Goal: Task Accomplishment & Management: Manage account settings

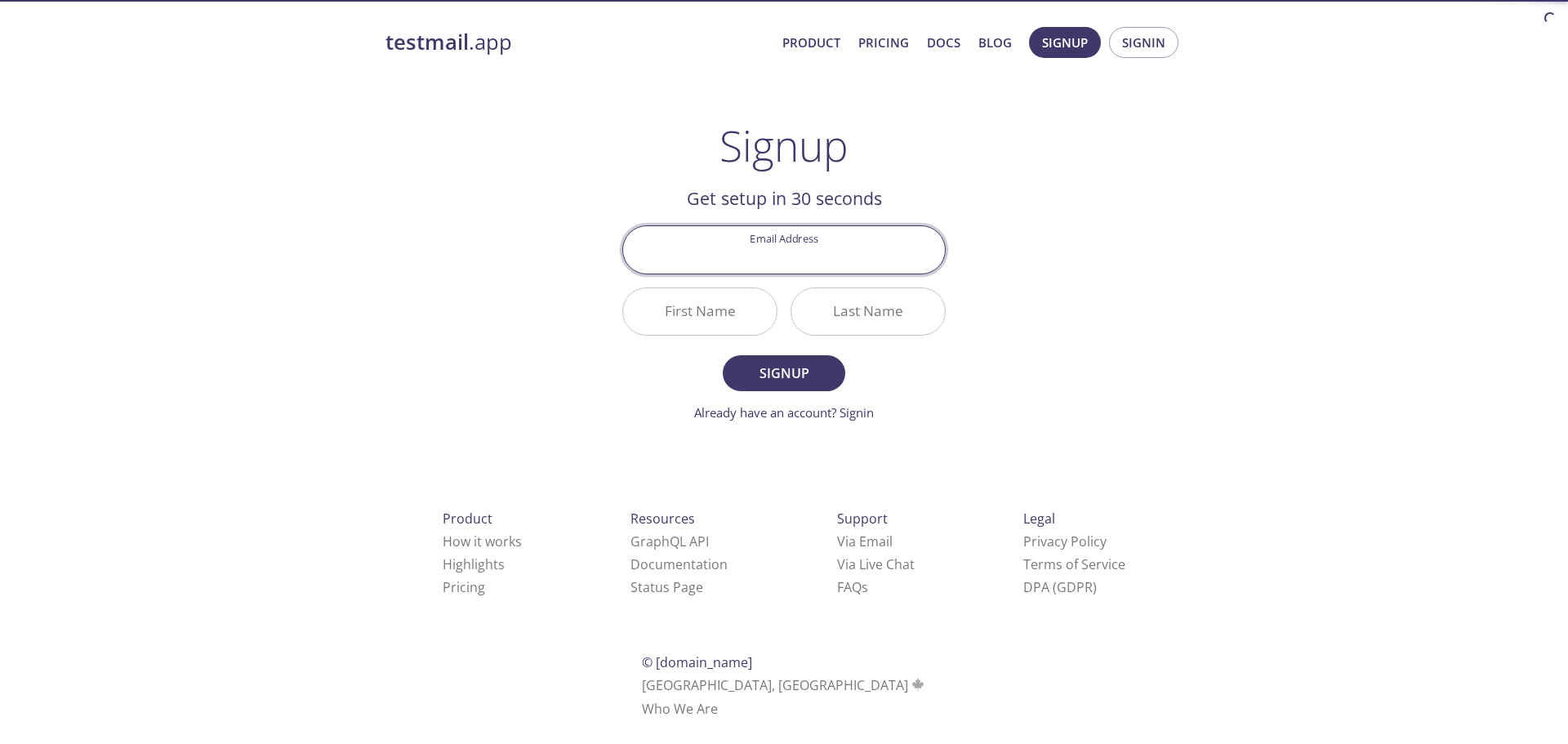
click at [799, 247] on input "Email Address" at bounding box center [784, 249] width 322 height 47
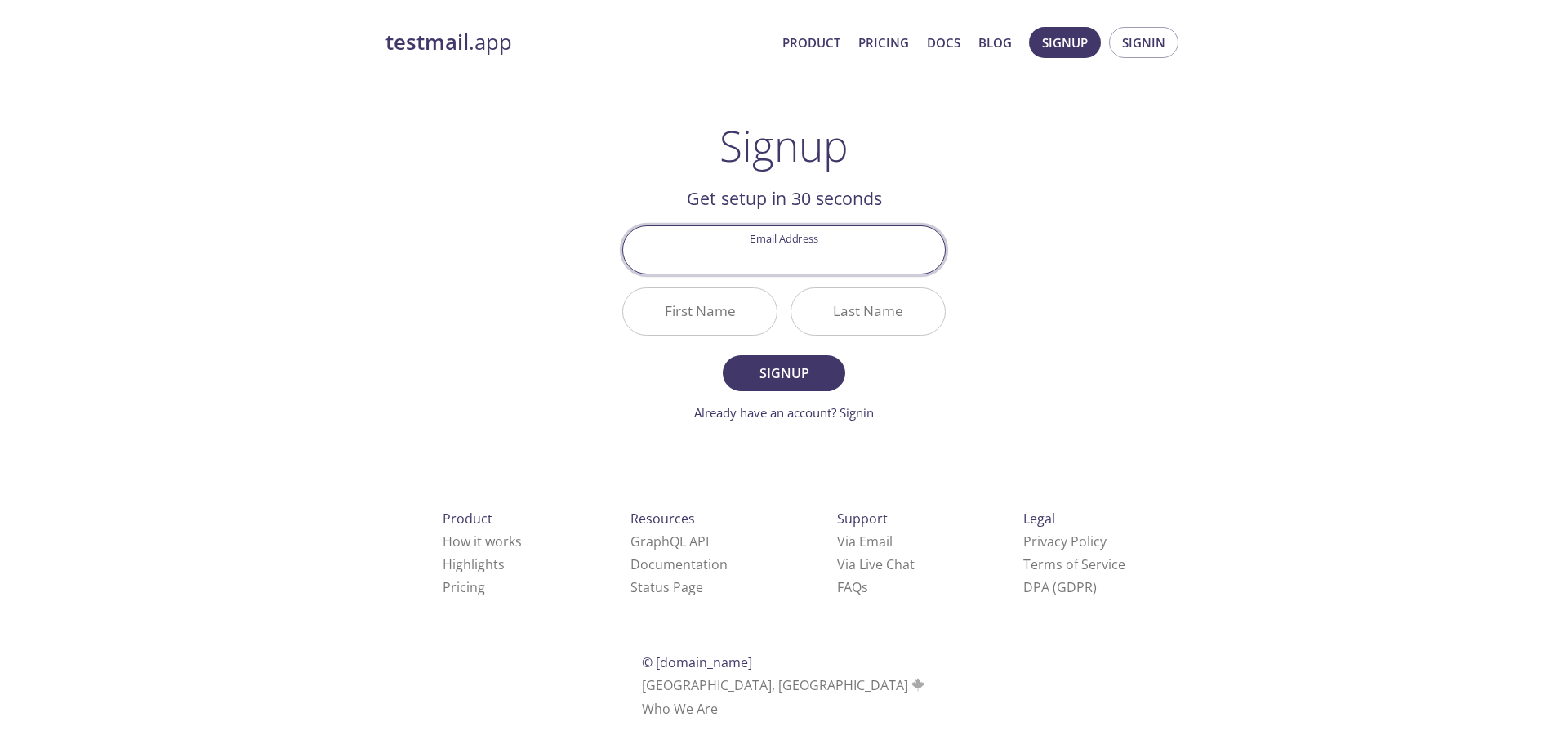
click at [799, 253] on input "Email Address" at bounding box center [784, 249] width 322 height 47
type input "[EMAIL_ADDRESS][DOMAIN_NAME]"
click at [723, 355] on button "Signup" at bounding box center [784, 373] width 123 height 36
click at [862, 400] on form "Email Address [EMAIL_ADDRESS][DOMAIN_NAME] First Name Required Last Name Requir…" at bounding box center [784, 323] width 323 height 196
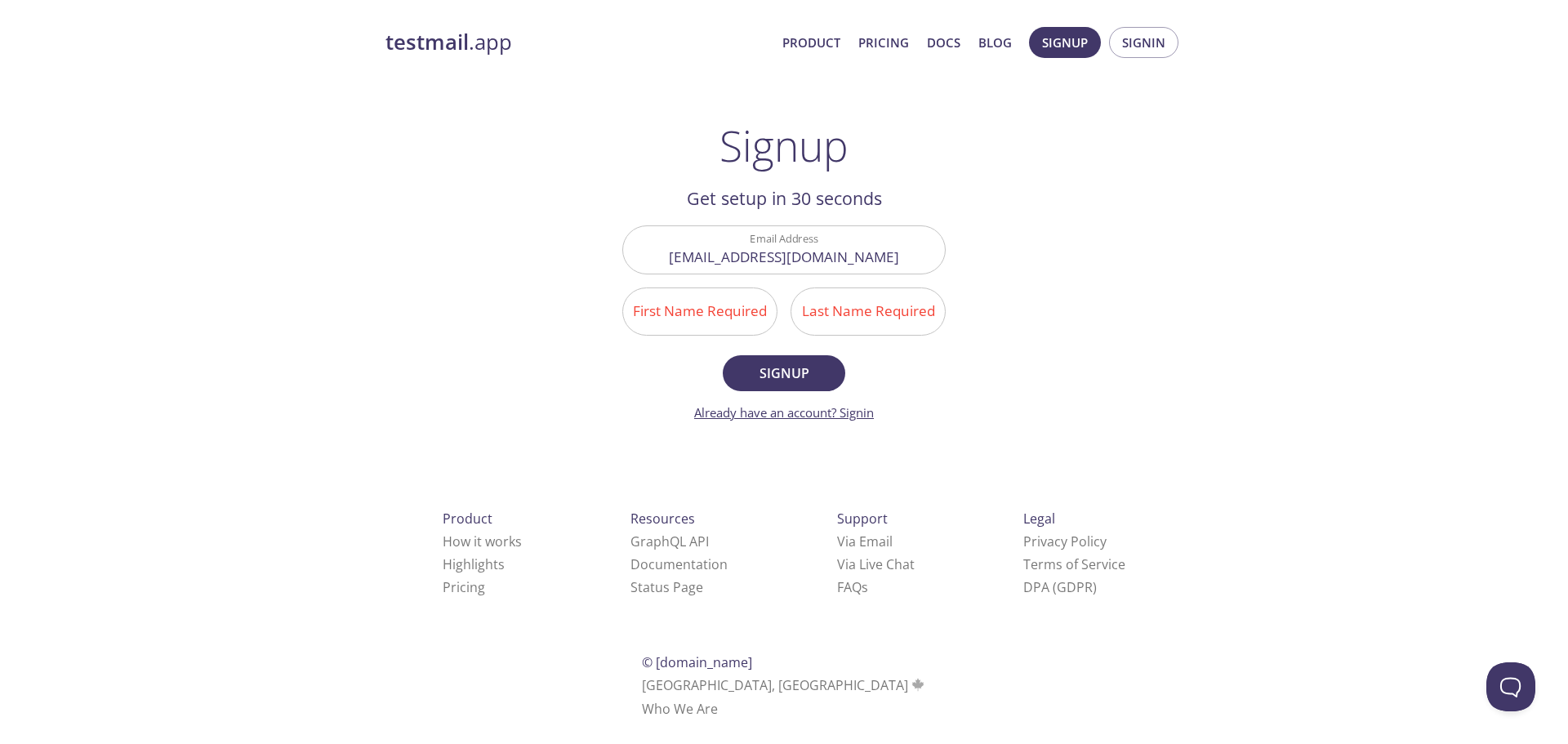
click at [856, 407] on link "Already have an account? Signin" at bounding box center [784, 412] width 180 height 16
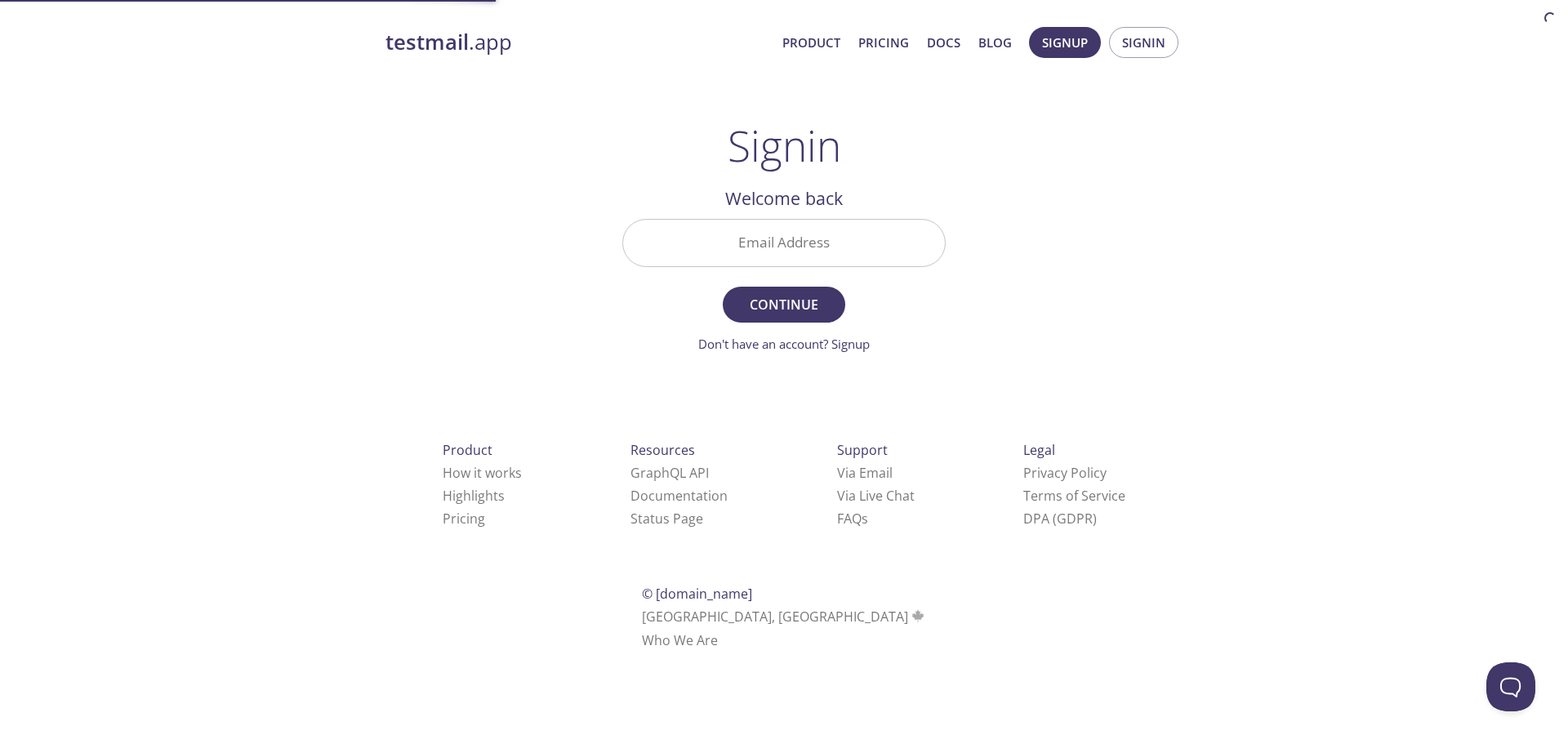
click at [825, 245] on input "Email Address" at bounding box center [784, 243] width 322 height 47
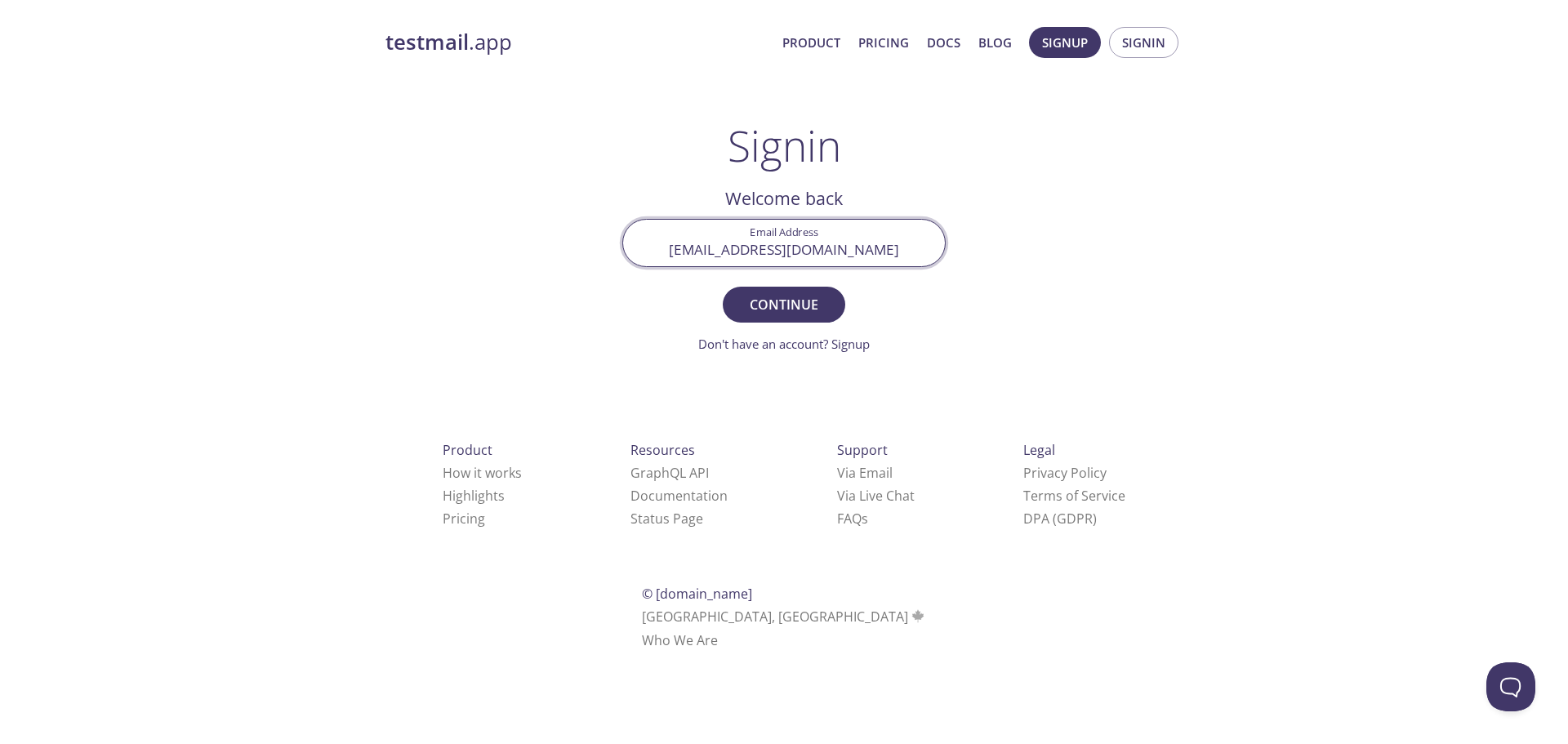
type input "[EMAIL_ADDRESS][DOMAIN_NAME]"
click at [723, 286] on button "Continue" at bounding box center [784, 304] width 123 height 36
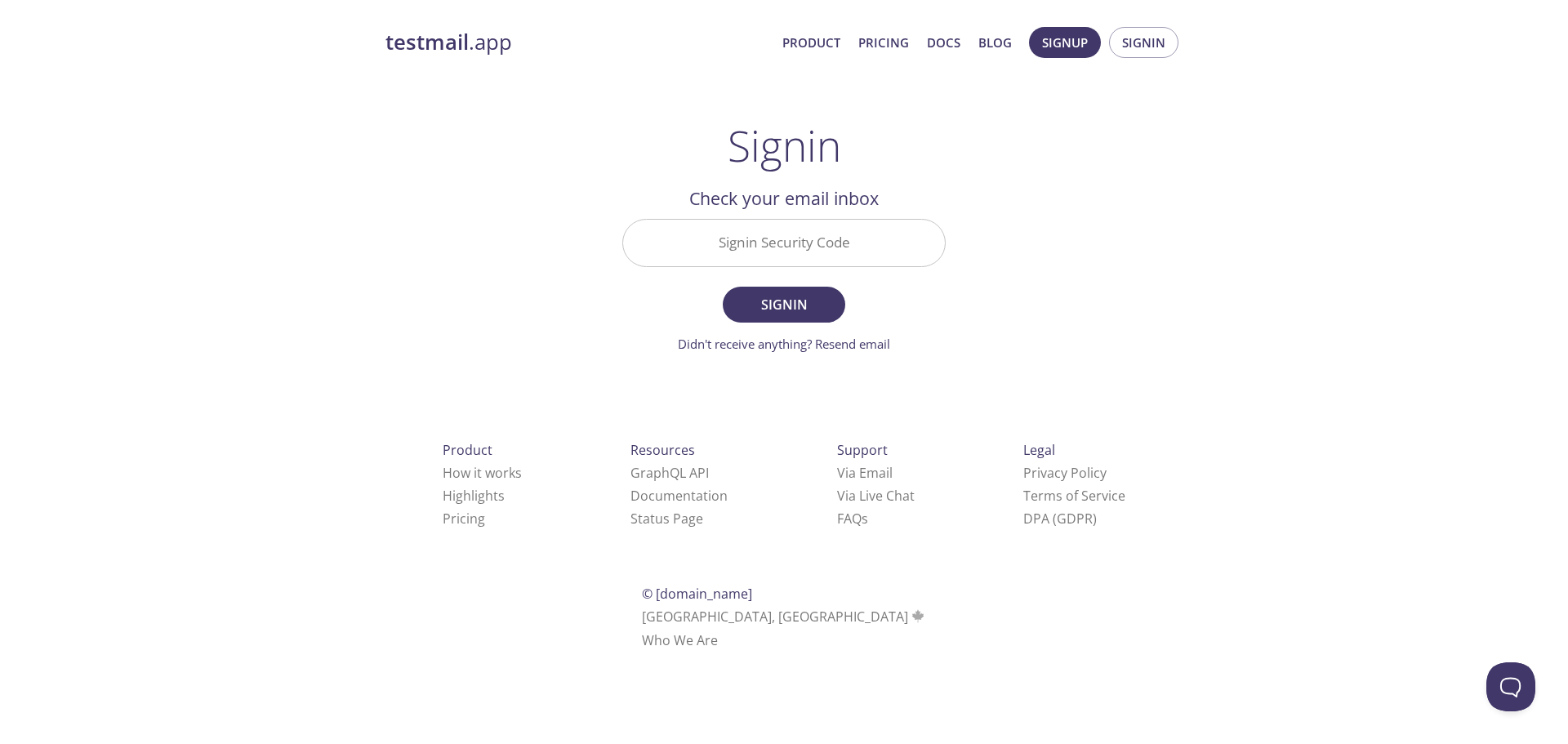
click at [814, 249] on input "Signin Security Code" at bounding box center [784, 243] width 322 height 47
paste input "ATWU2DY"
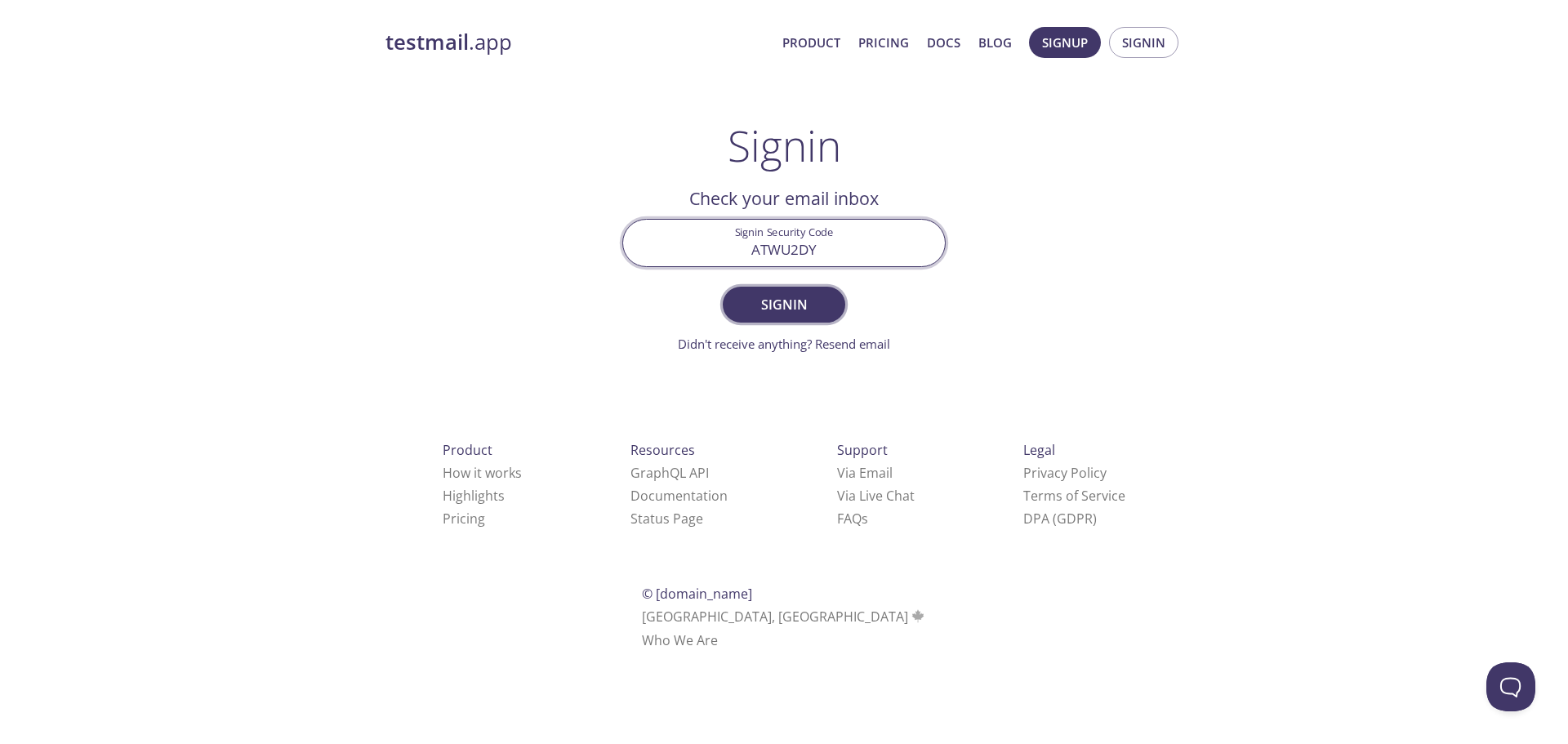
type input "ATWU2DY"
click at [809, 294] on span "Signin" at bounding box center [784, 304] width 87 height 23
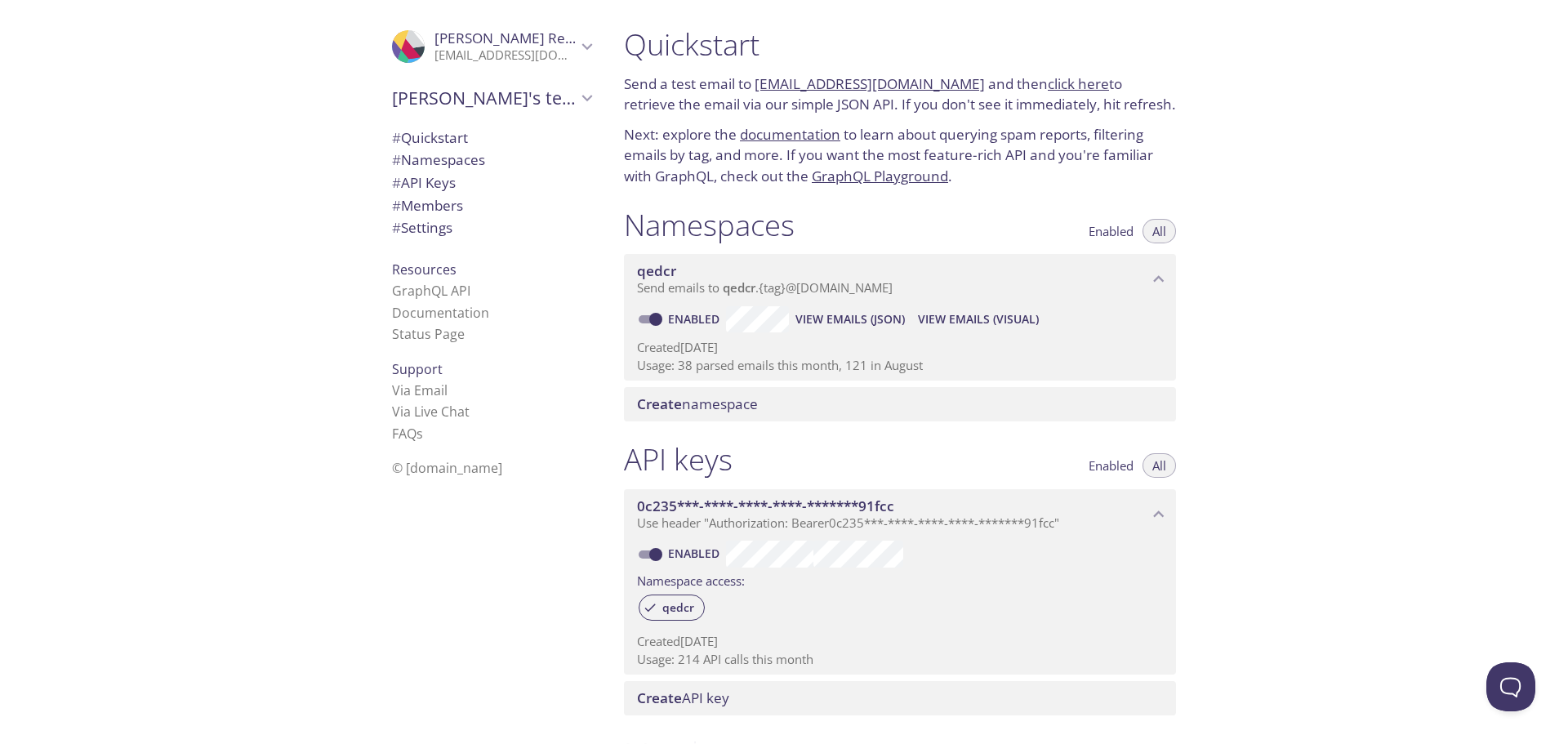
click at [1291, 323] on div "Quickstart Send a test email to [EMAIL_ADDRESS][DOMAIN_NAME] and then click her…" at bounding box center [1089, 372] width 957 height 744
drag, startPoint x: 903, startPoint y: 136, endPoint x: 1065, endPoint y: 142, distance: 162.1
click at [1065, 142] on p "Next: explore the documentation to learn about querying spam reports, filtering…" at bounding box center [900, 155] width 552 height 63
click at [1069, 142] on p "Next: explore the documentation to learn about querying spam reports, filtering…" at bounding box center [900, 155] width 552 height 63
drag, startPoint x: 649, startPoint y: 157, endPoint x: 764, endPoint y: 147, distance: 115.4
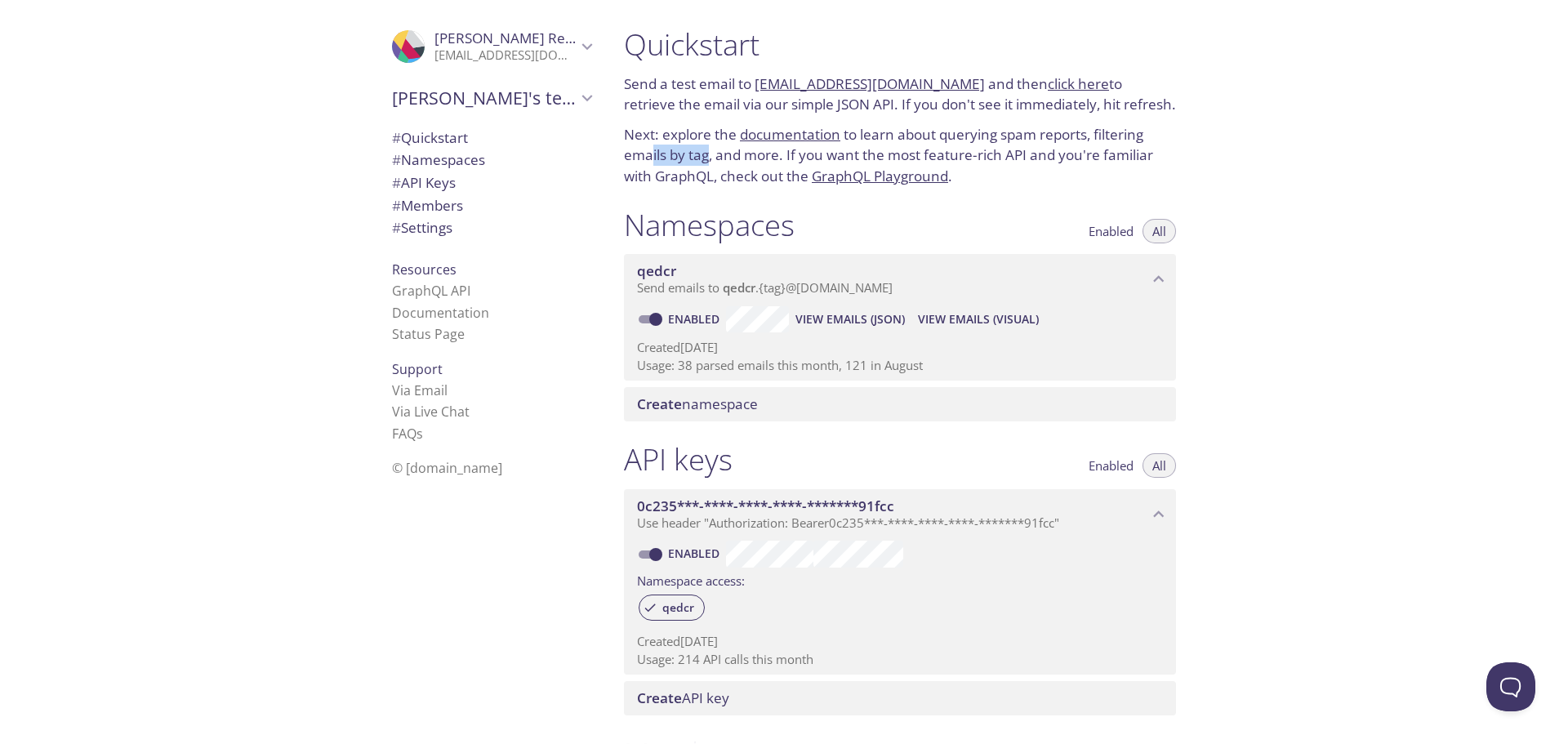
click at [746, 147] on p "Next: explore the documentation to learn about querying spam reports, filtering…" at bounding box center [900, 155] width 552 height 63
click at [781, 148] on p "Next: explore the documentation to learn about querying spam reports, filtering…" at bounding box center [900, 155] width 552 height 63
click at [929, 178] on link "GraphQL Playground" at bounding box center [879, 176] width 136 height 19
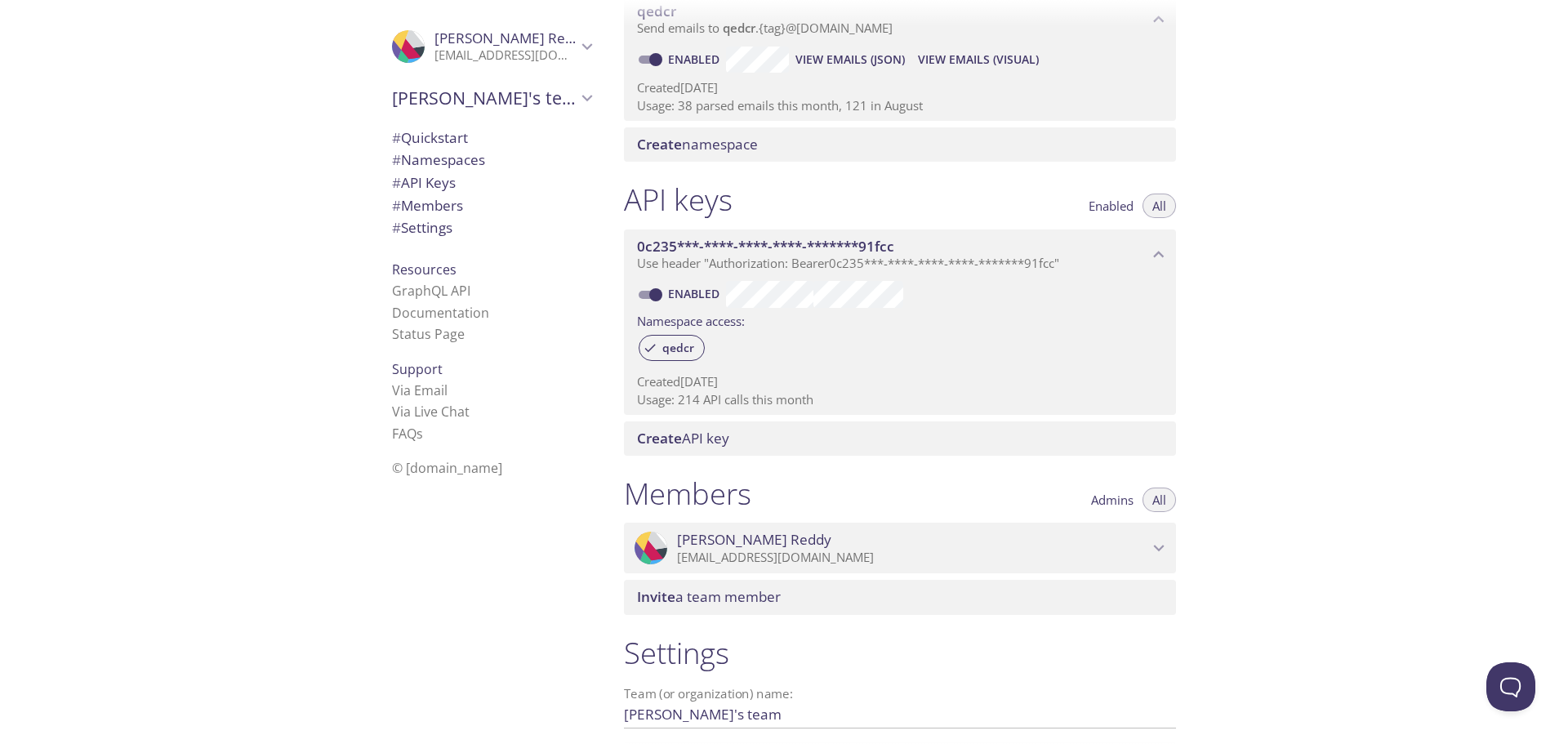
scroll to position [272, 0]
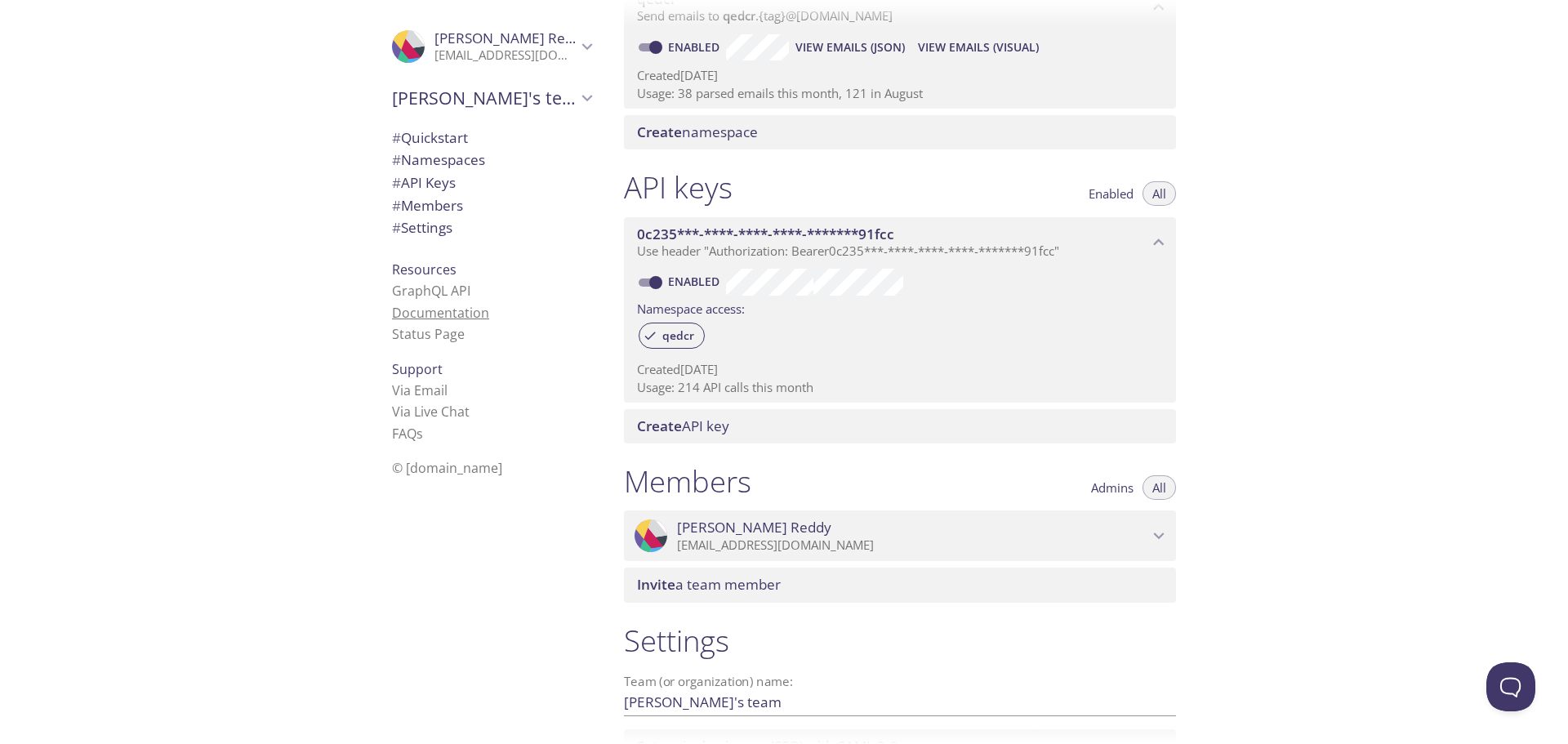
click at [426, 309] on link "Documentation" at bounding box center [441, 312] width 97 height 18
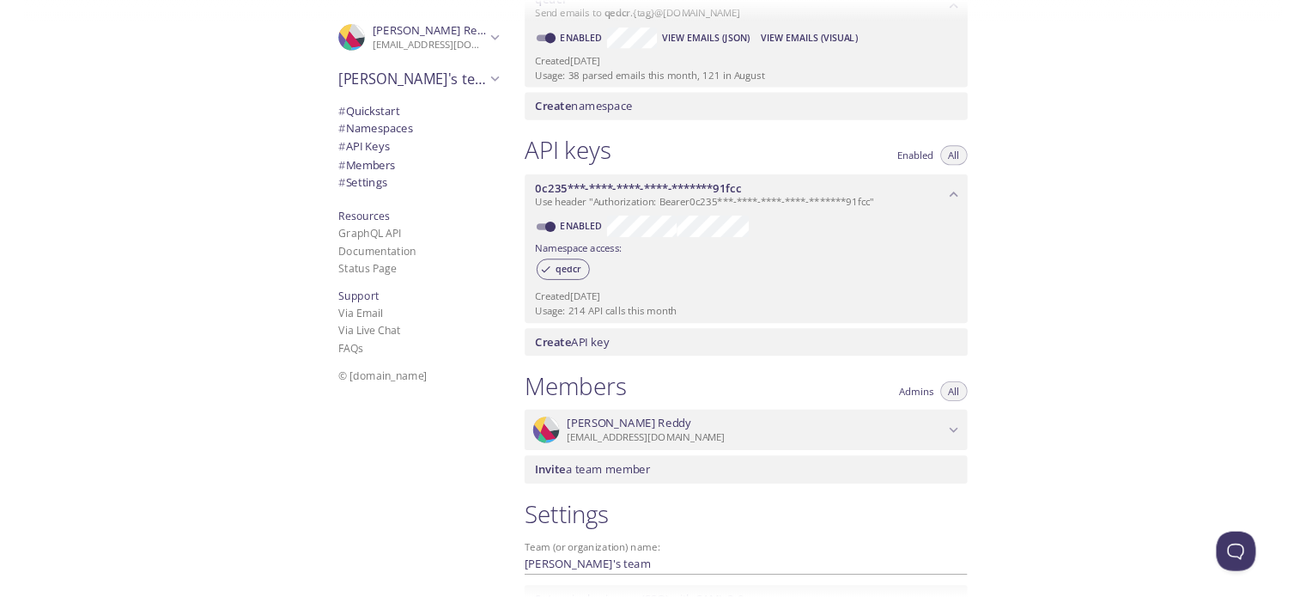
scroll to position [439, 0]
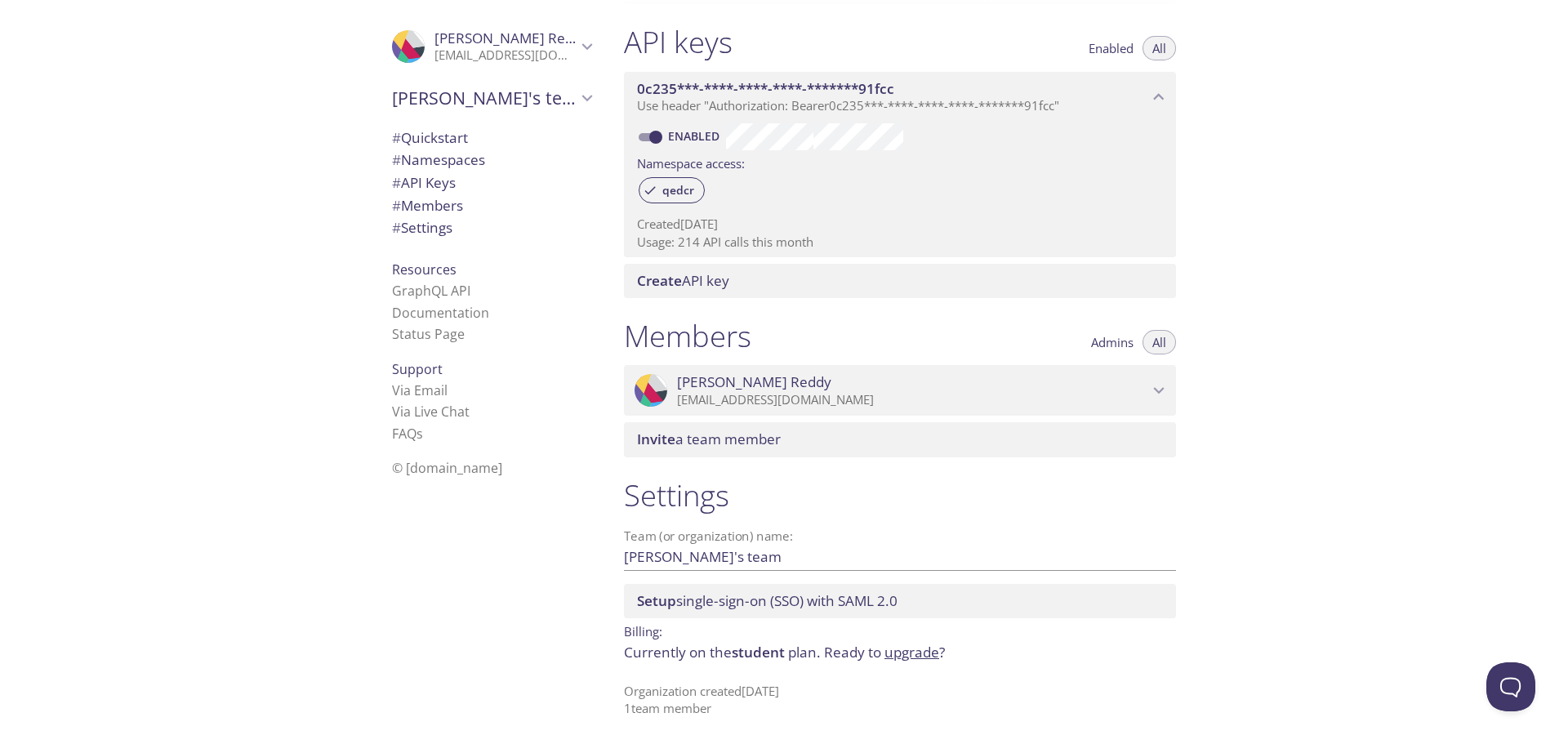
click at [776, 601] on span "Setup single-sign-on (SSO) with [PERSON_NAME] 2.0" at bounding box center [768, 601] width 261 height 19
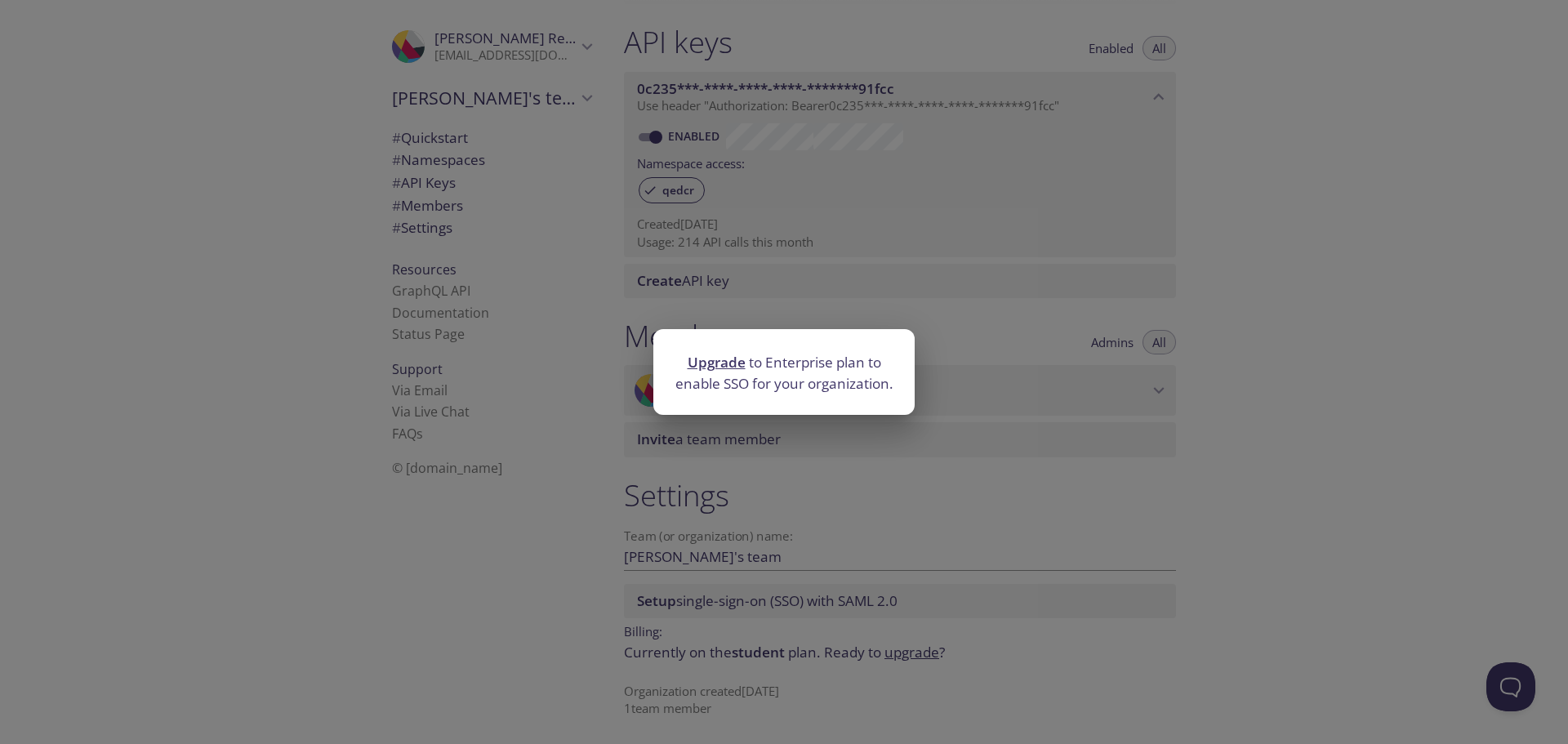
click at [1416, 475] on div "Upgrade to Enterprise plan to enable SSO for your organization." at bounding box center [784, 372] width 1568 height 744
